Goal: Task Accomplishment & Management: Use online tool/utility

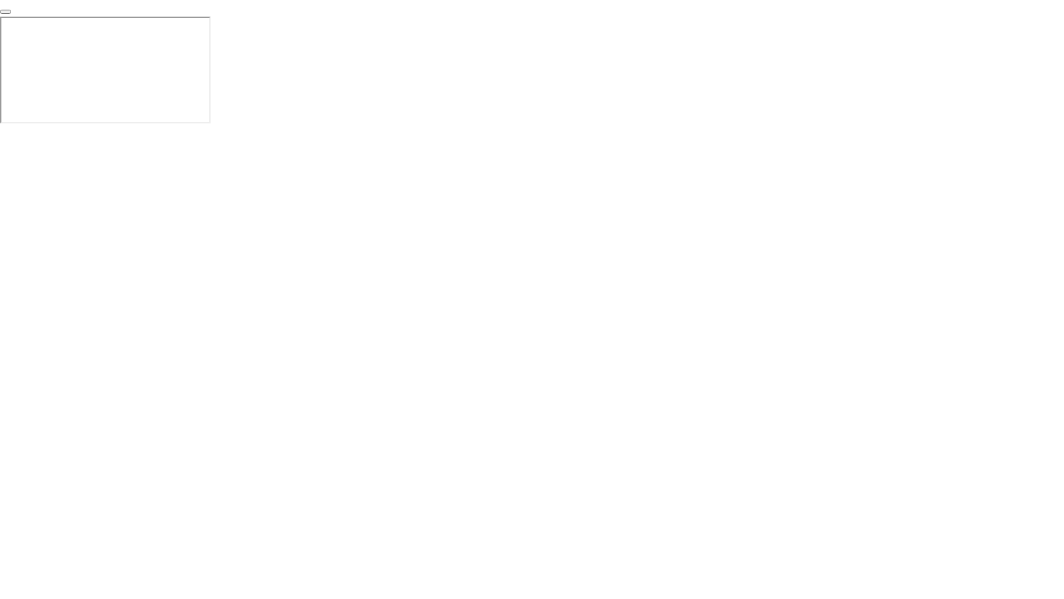
click div "End Proctoring Session"
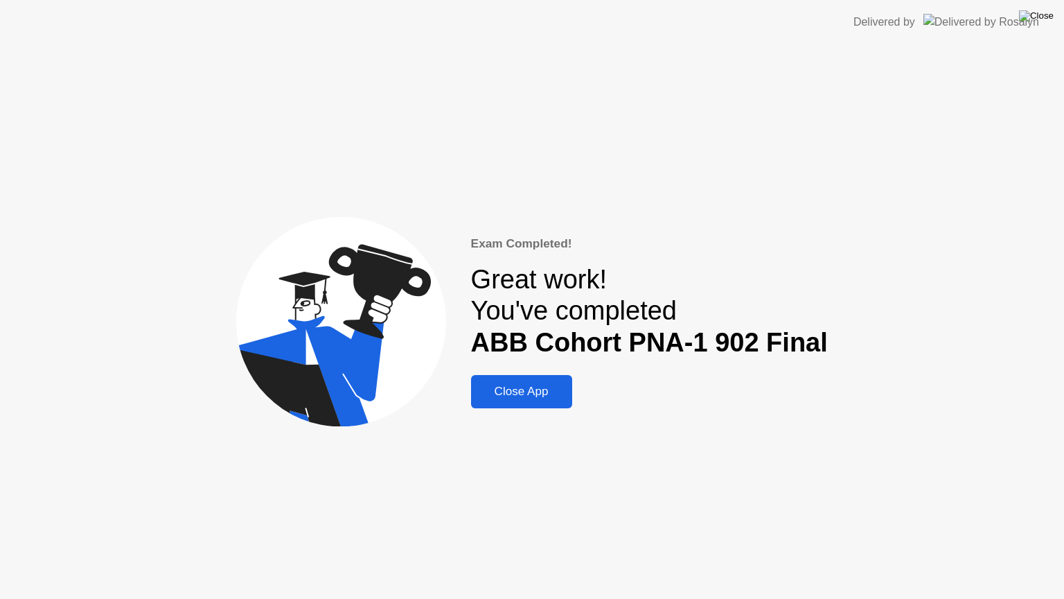
click at [1045, 17] on img at bounding box center [1036, 15] width 35 height 11
